Goal: Find specific page/section: Find specific page/section

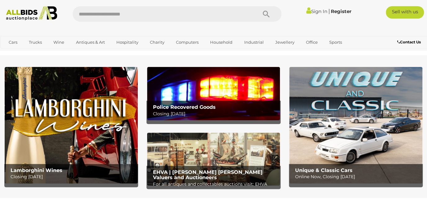
click at [136, 13] on input "text" at bounding box center [162, 14] width 178 height 16
type input "********"
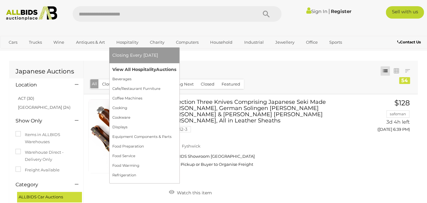
click at [125, 72] on link "View All Hospitality Auctions" at bounding box center [144, 70] width 64 height 10
